Goal: Information Seeking & Learning: Check status

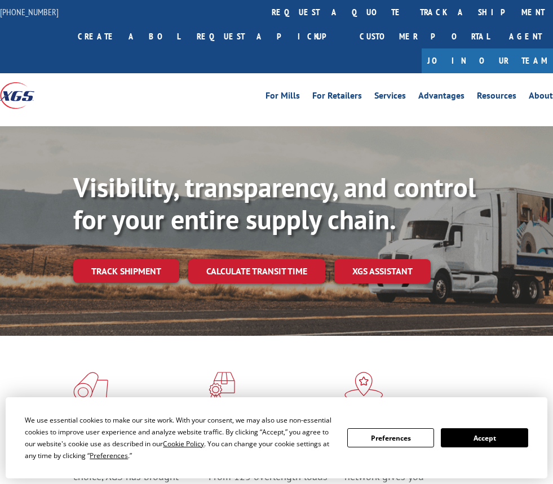
click at [130, 231] on div "Visibility, transparency, and control for your entire supply chain. Track shipm…" at bounding box center [313, 249] width 480 height 157
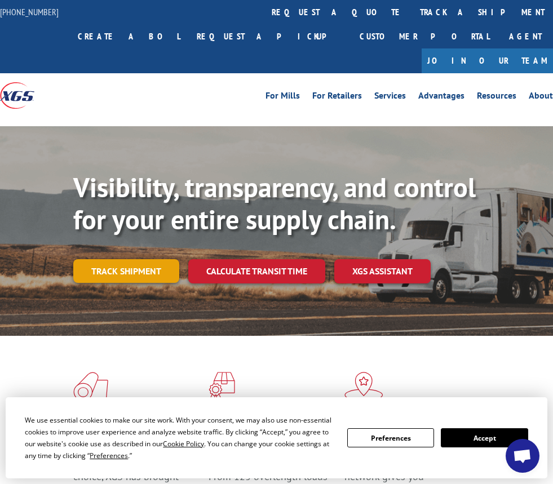
click at [127, 259] on link "Track shipment" at bounding box center [126, 271] width 106 height 24
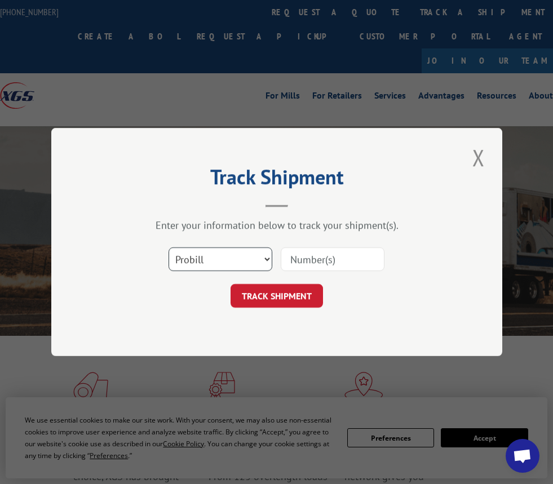
click at [231, 259] on select "Select category... Probill BOL PO" at bounding box center [221, 260] width 104 height 24
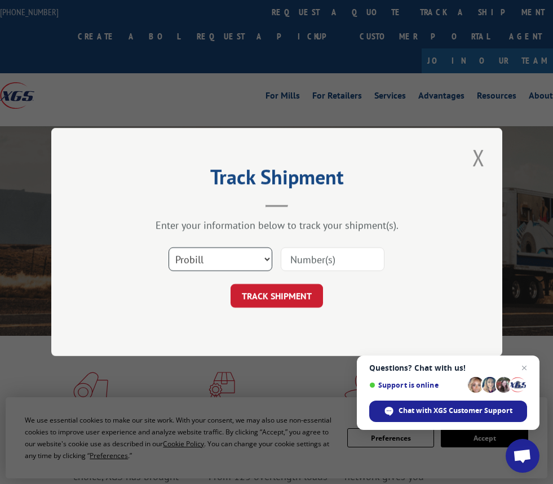
select select "po"
click at [169, 248] on select "Select category... Probill BOL PO" at bounding box center [221, 260] width 104 height 24
click at [321, 254] on input at bounding box center [333, 260] width 104 height 24
paste input "17511611"
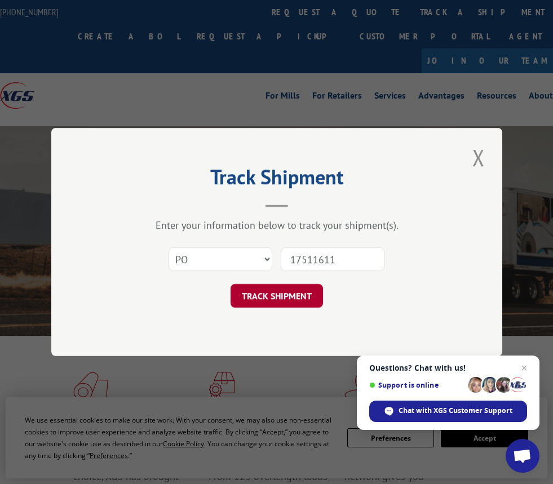
type input "17511611"
click at [296, 300] on button "TRACK SHIPMENT" at bounding box center [277, 296] width 92 height 24
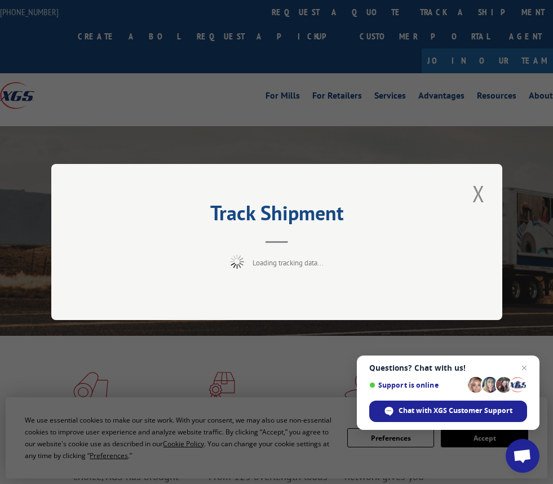
drag, startPoint x: 207, startPoint y: 212, endPoint x: 336, endPoint y: 231, distance: 130.7
click at [336, 231] on header "Track Shipment" at bounding box center [277, 224] width 338 height 38
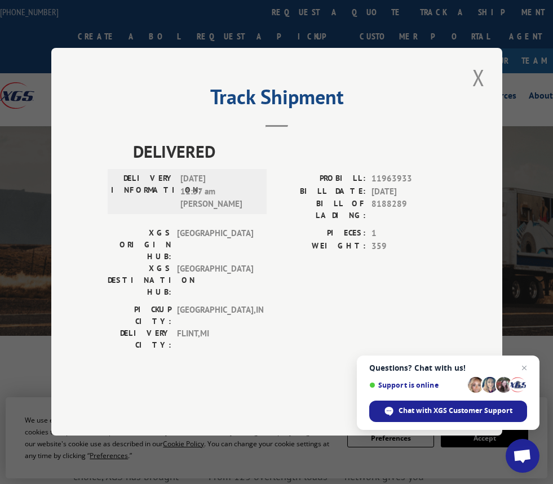
click at [196, 212] on span "10/08/2020 11:57 am Darrell" at bounding box center [218, 192] width 76 height 38
click at [307, 165] on span "DELIVERED" at bounding box center [289, 151] width 313 height 25
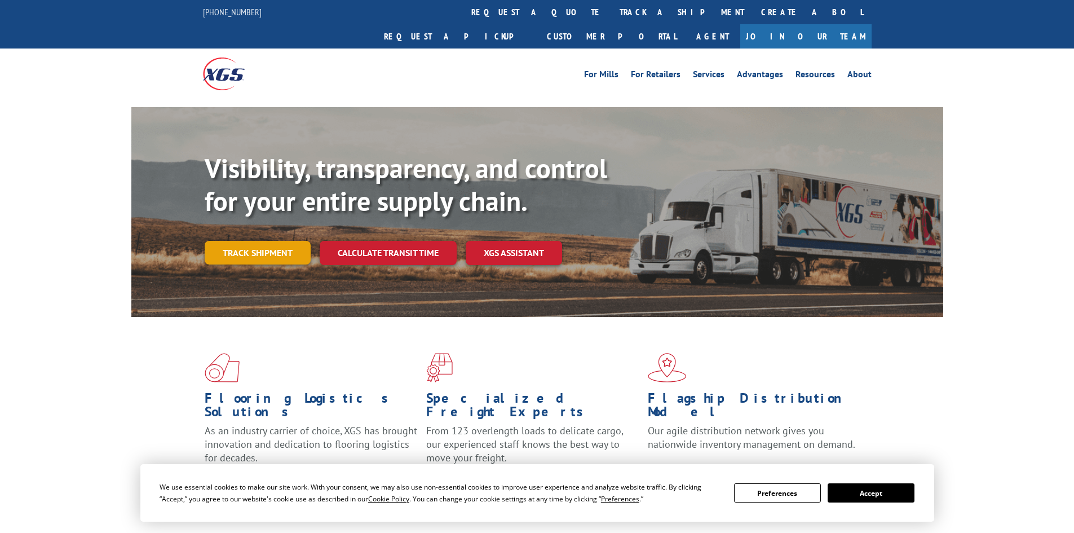
click at [259, 241] on link "Track shipment" at bounding box center [258, 253] width 106 height 24
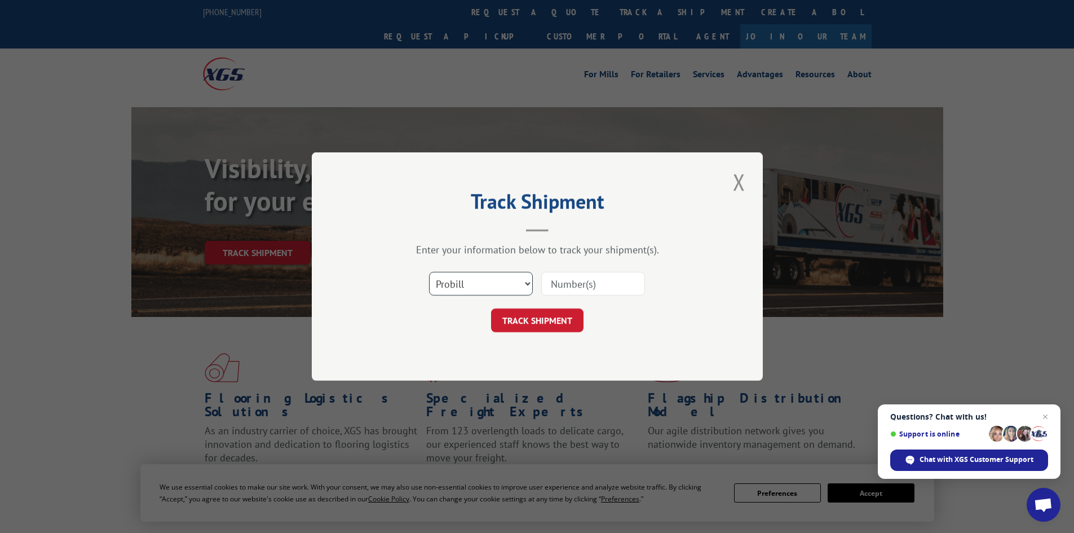
click at [487, 278] on select "Select category... Probill BOL PO" at bounding box center [481, 284] width 104 height 24
select select "po"
click at [429, 272] on select "Select category... Probill BOL PO" at bounding box center [481, 284] width 104 height 24
click at [569, 281] on input at bounding box center [593, 284] width 104 height 24
paste input "17511611"
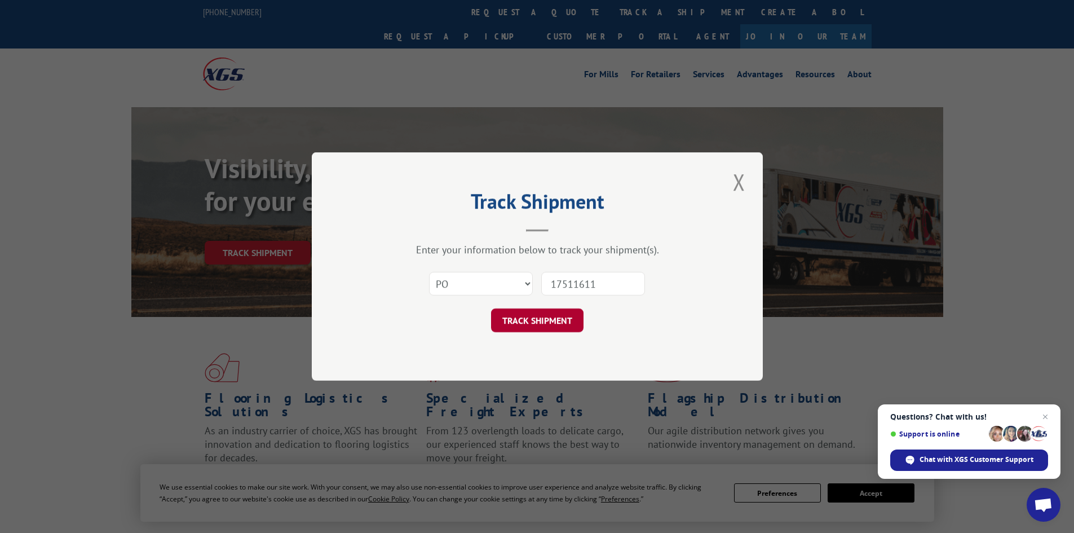
type input "17511611"
click at [557, 312] on button "TRACK SHIPMENT" at bounding box center [537, 321] width 92 height 24
